Goal: Task Accomplishment & Management: Manage account settings

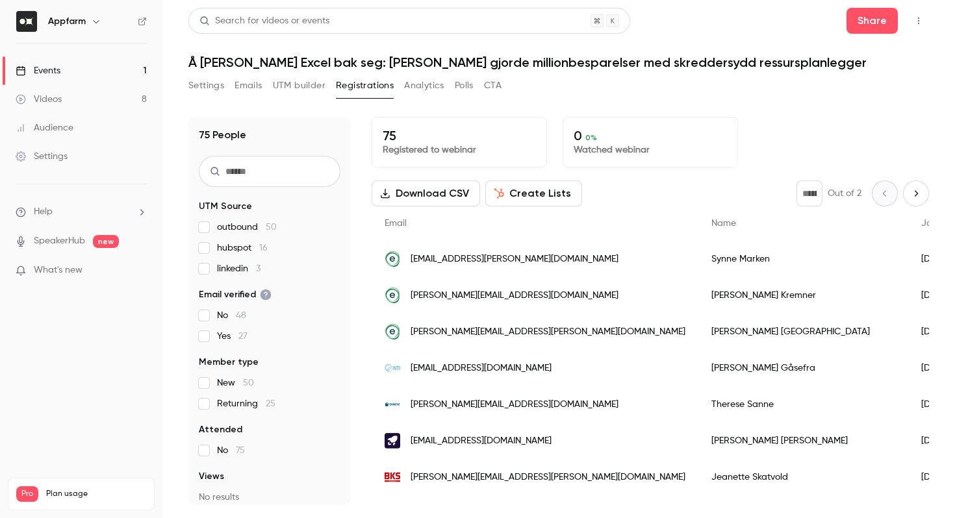
click at [512, 195] on button "Create Lists" at bounding box center [533, 194] width 97 height 26
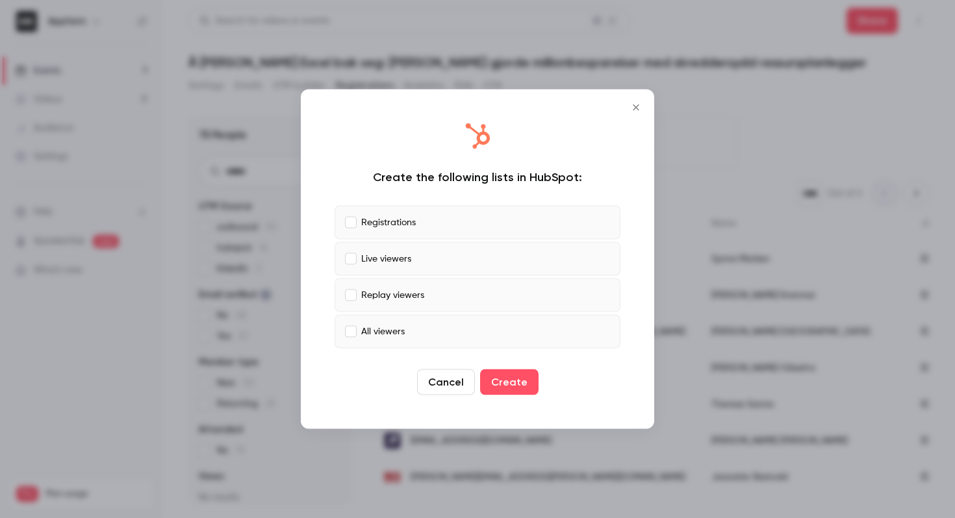
click at [349, 227] on label "Registrations" at bounding box center [477, 223] width 286 height 34
click at [350, 323] on label "All viewers" at bounding box center [477, 332] width 286 height 34
click at [636, 108] on icon "Close" at bounding box center [635, 108] width 6 height 6
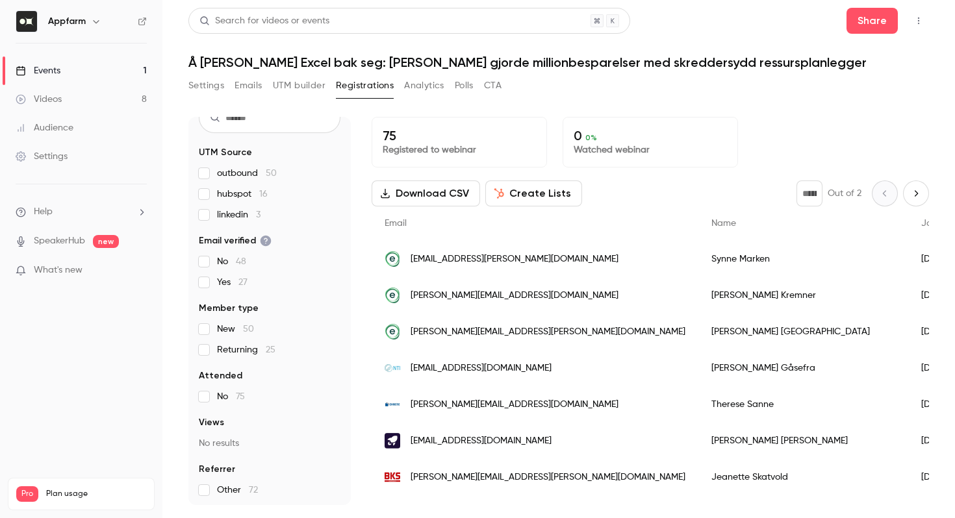
scroll to position [56, 0]
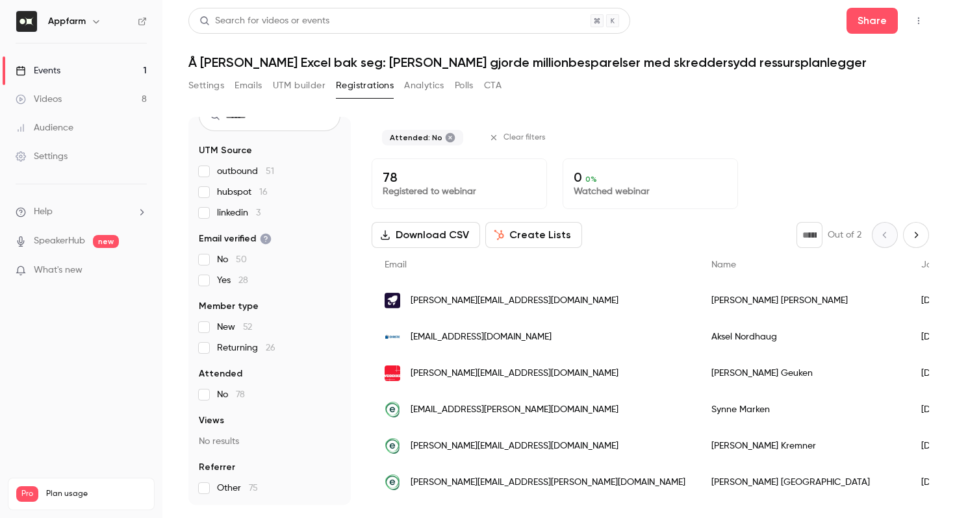
click at [508, 232] on button "Create Lists" at bounding box center [533, 235] width 97 height 26
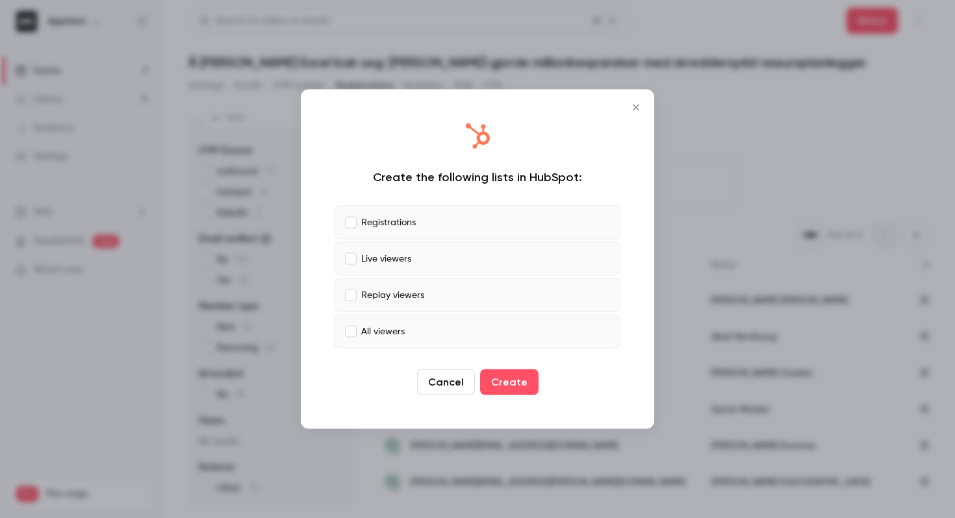
click at [444, 376] on button "Cancel" at bounding box center [446, 382] width 58 height 26
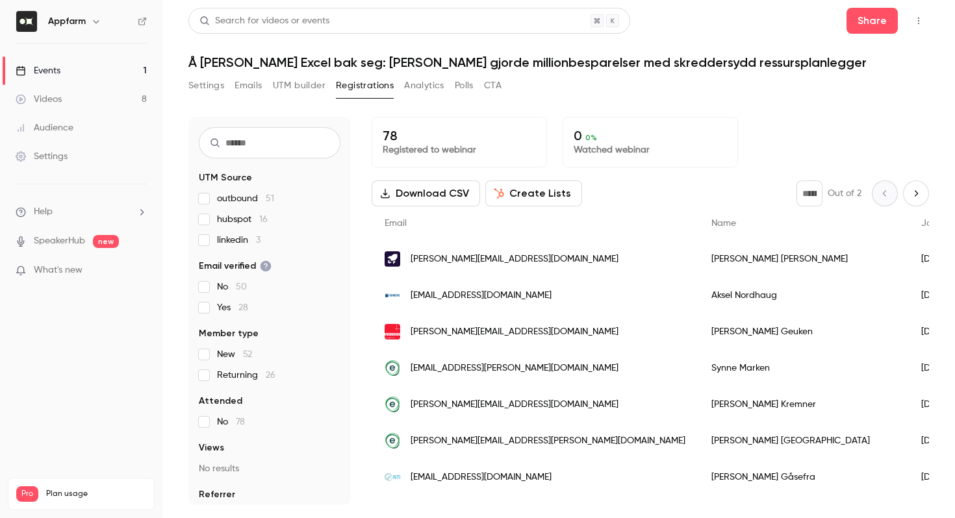
scroll to position [0, 0]
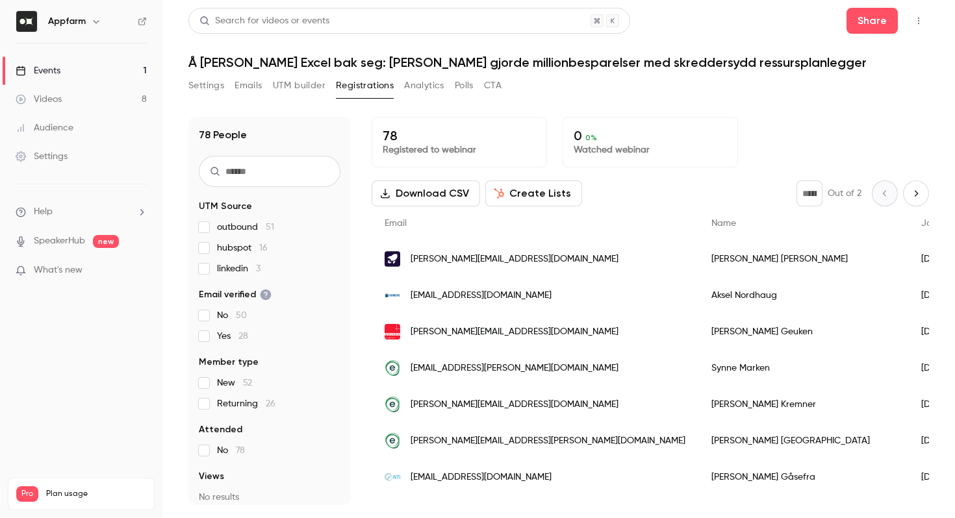
click at [287, 84] on button "UTM builder" at bounding box center [299, 85] width 53 height 21
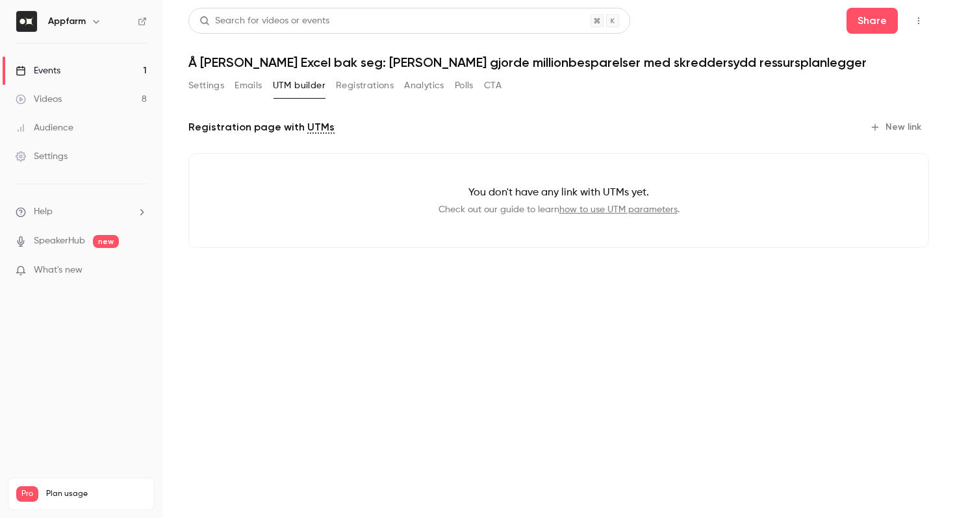
click at [197, 95] on button "Settings" at bounding box center [206, 85] width 36 height 21
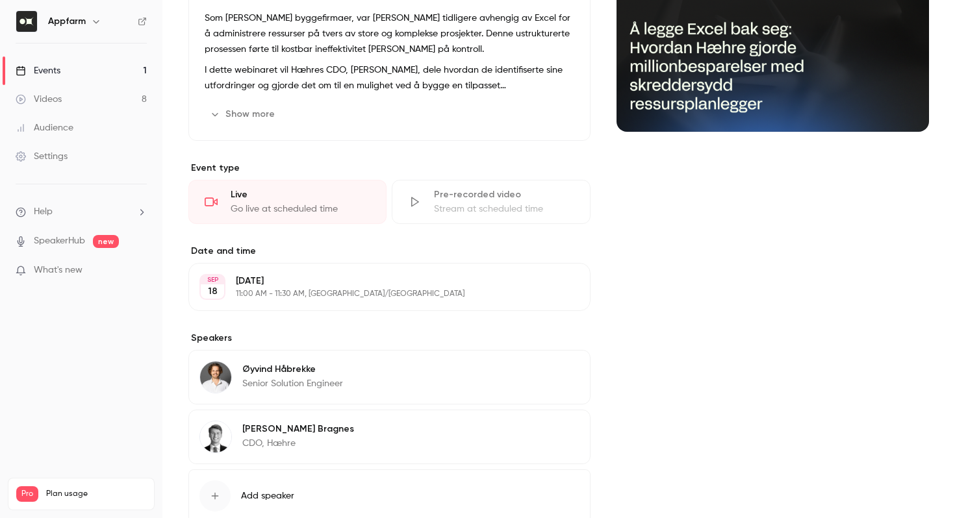
scroll to position [262, 0]
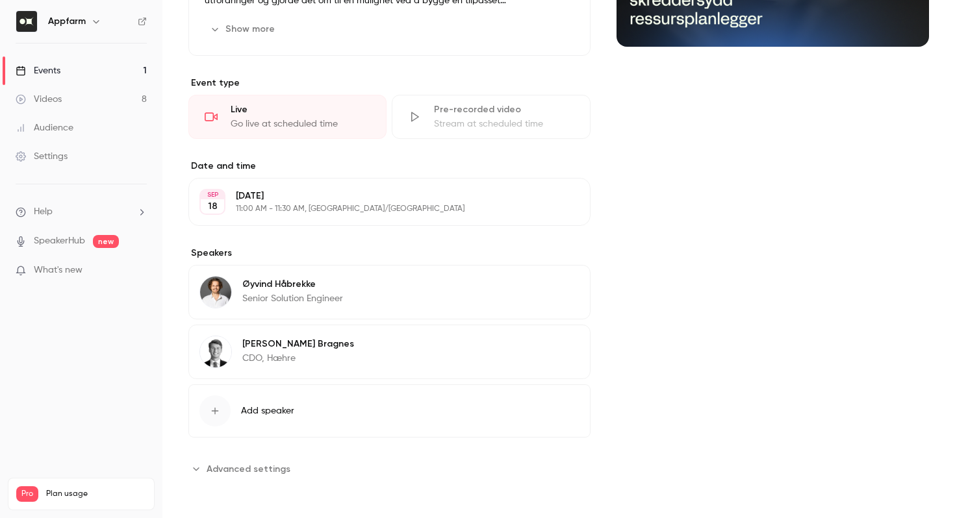
click at [271, 457] on div "About Å [PERSON_NAME] Excel bak seg: Hvordan Hæhre gjorde millionbesparelser me…" at bounding box center [389, 167] width 402 height 625
click at [241, 466] on span "Advanced settings" at bounding box center [249, 469] width 84 height 14
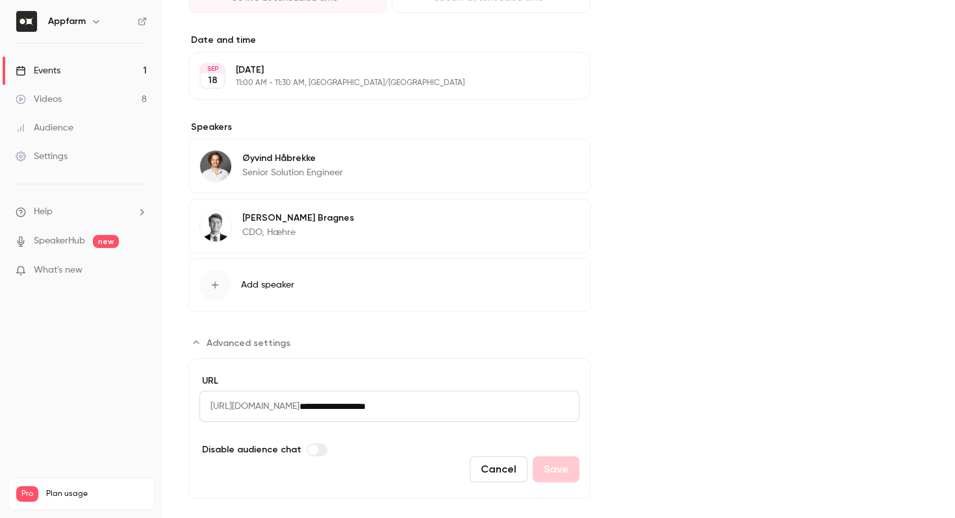
scroll to position [408, 0]
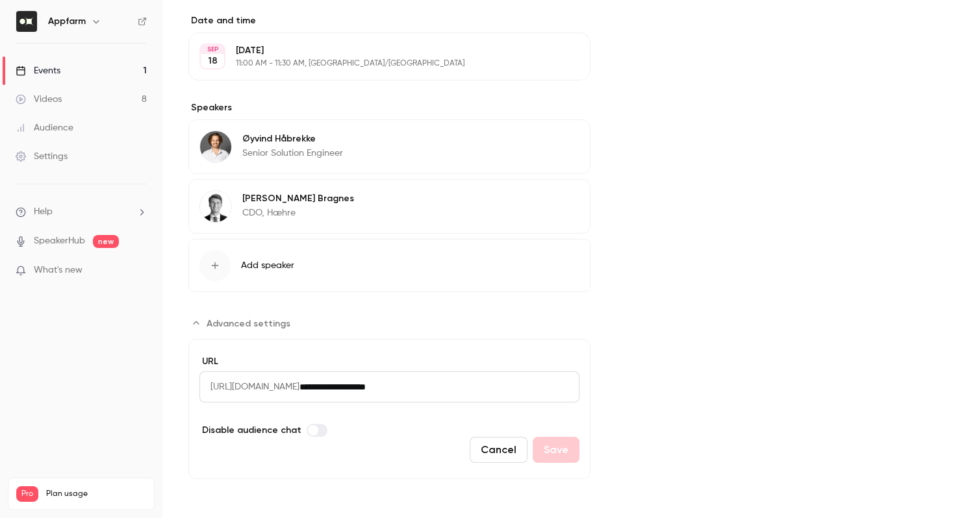
drag, startPoint x: 482, startPoint y: 388, endPoint x: 370, endPoint y: 386, distance: 111.7
click at [370, 386] on input "**********" at bounding box center [439, 386] width 280 height 31
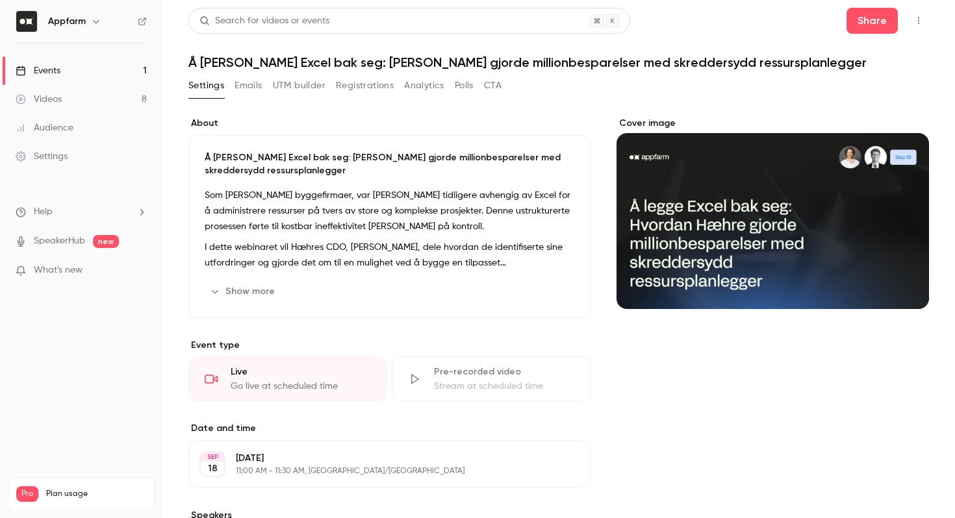
click at [364, 84] on button "Registrations" at bounding box center [365, 85] width 58 height 21
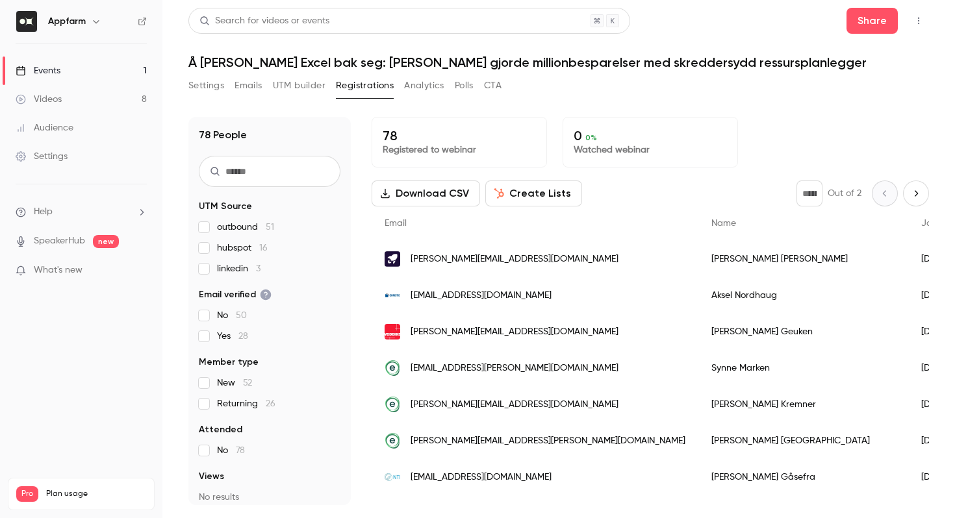
click at [500, 194] on icon "button" at bounding box center [499, 193] width 10 height 10
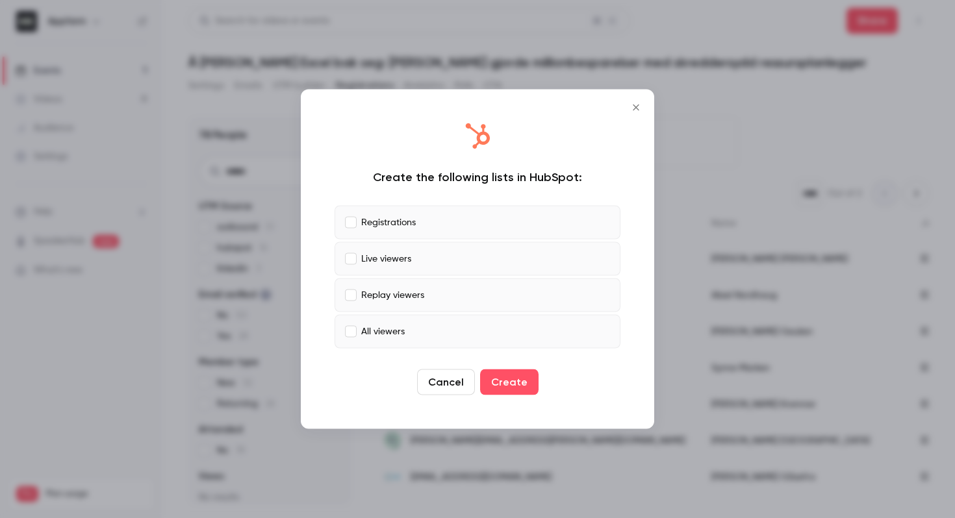
click at [356, 225] on label "Registrations" at bounding box center [477, 223] width 286 height 34
click at [514, 381] on button "Create" at bounding box center [509, 382] width 58 height 26
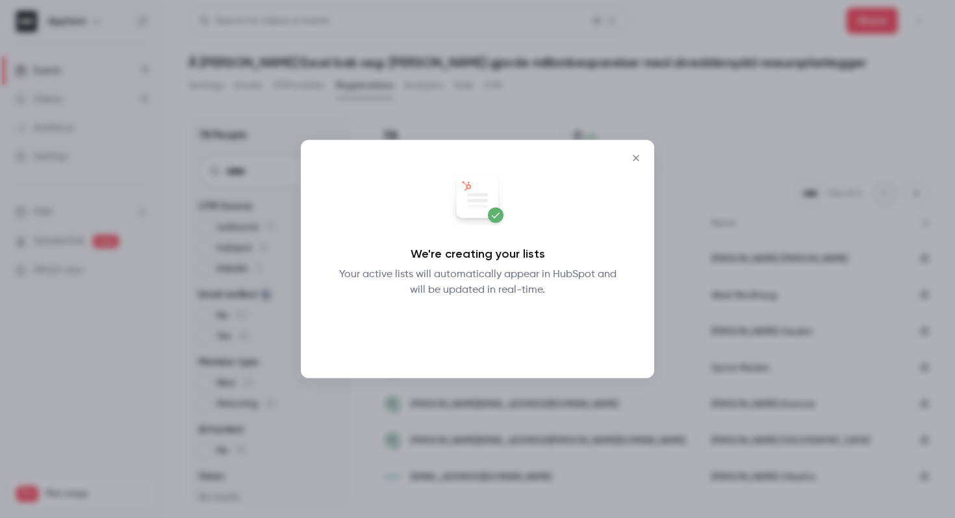
click at [481, 330] on button "Okay" at bounding box center [477, 332] width 47 height 26
